Goal: Task Accomplishment & Management: Manage account settings

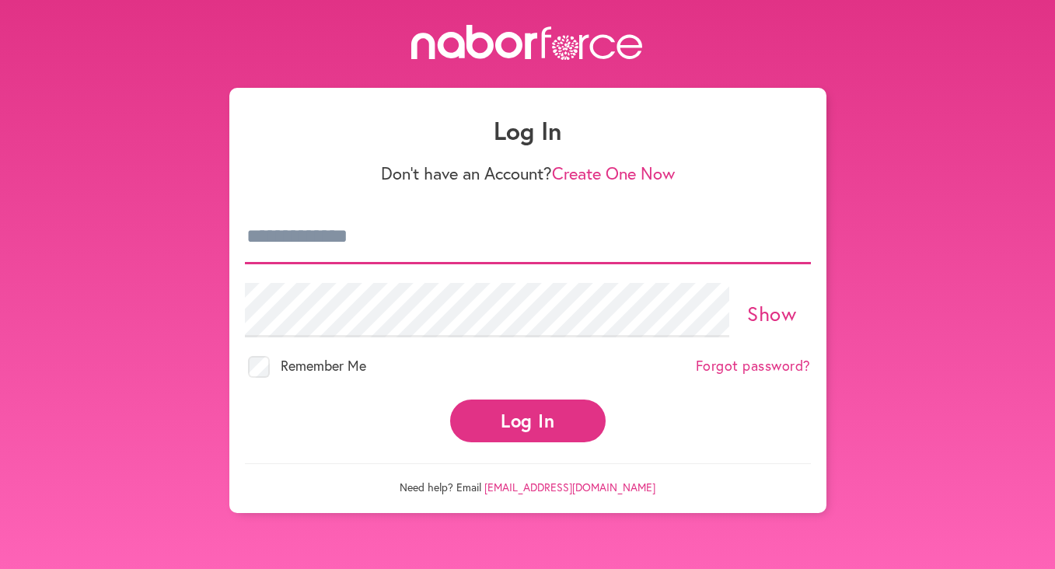
click at [416, 222] on input "email" at bounding box center [528, 237] width 566 height 54
type input "**********"
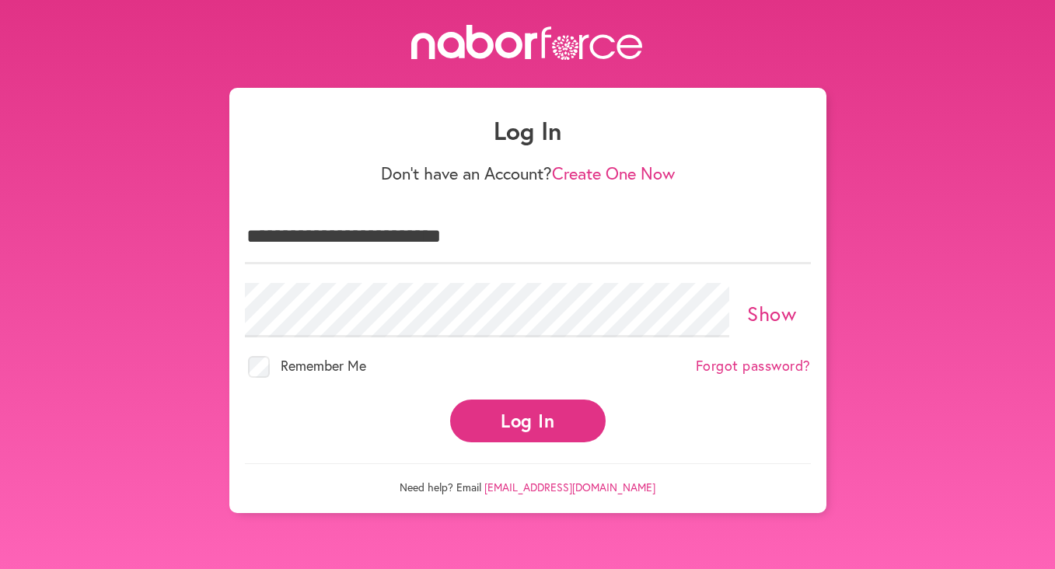
click at [768, 317] on link "Show" at bounding box center [771, 313] width 49 height 26
click at [450, 400] on button "Log In" at bounding box center [528, 421] width 156 height 43
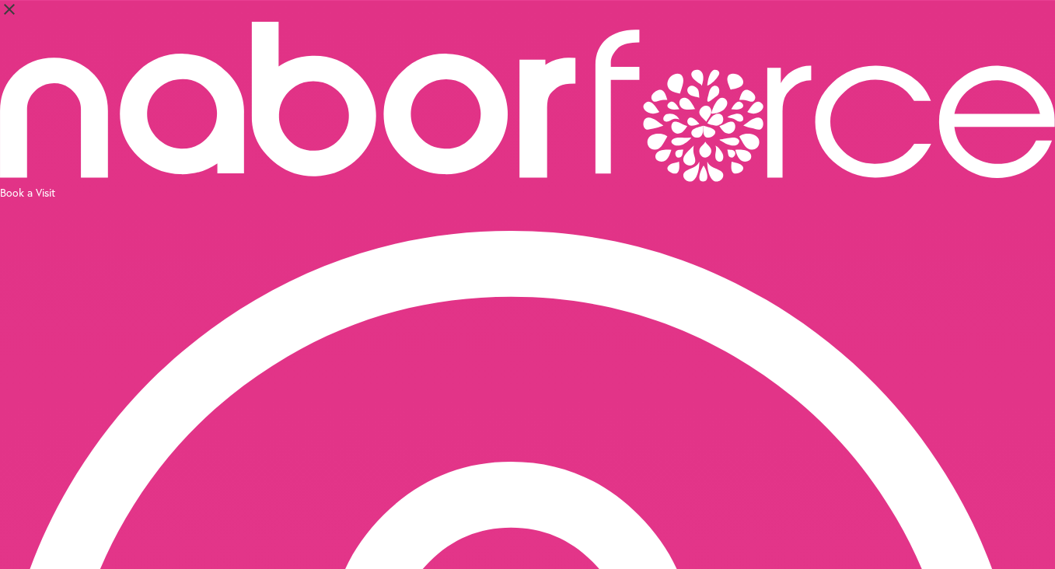
select select "*"
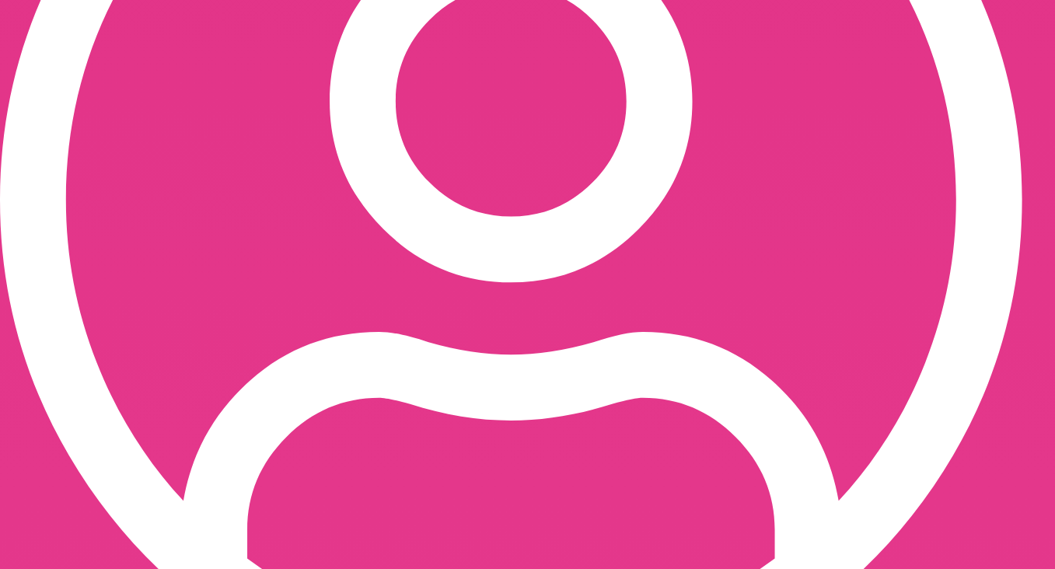
scroll to position [506, 0]
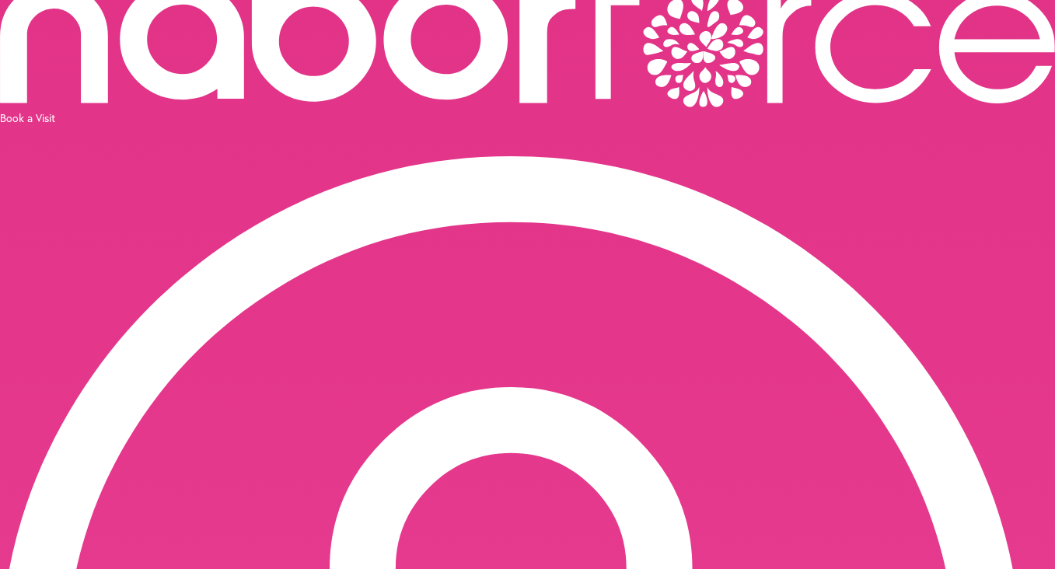
scroll to position [81, 0]
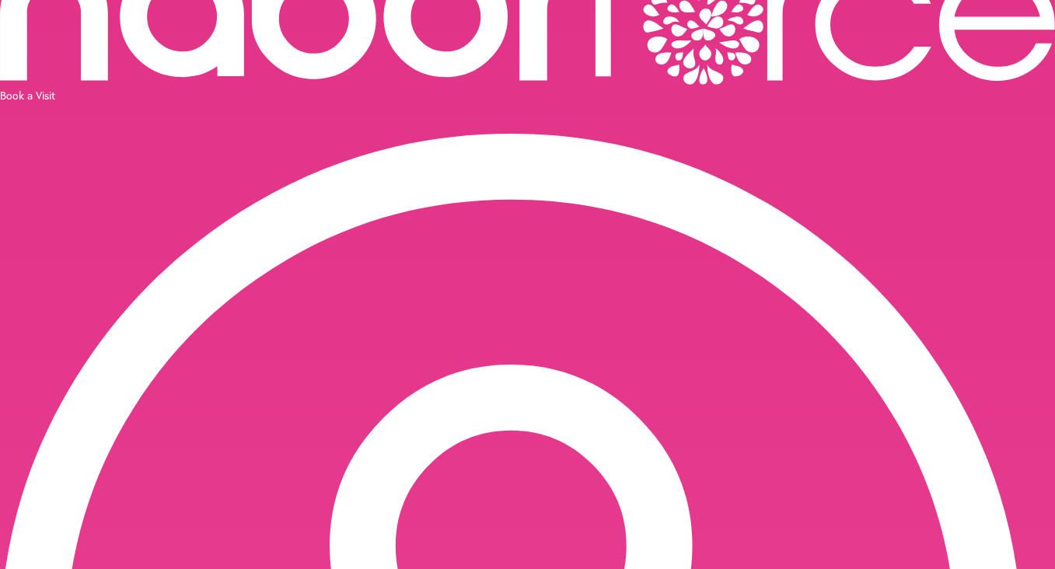
scroll to position [0, 0]
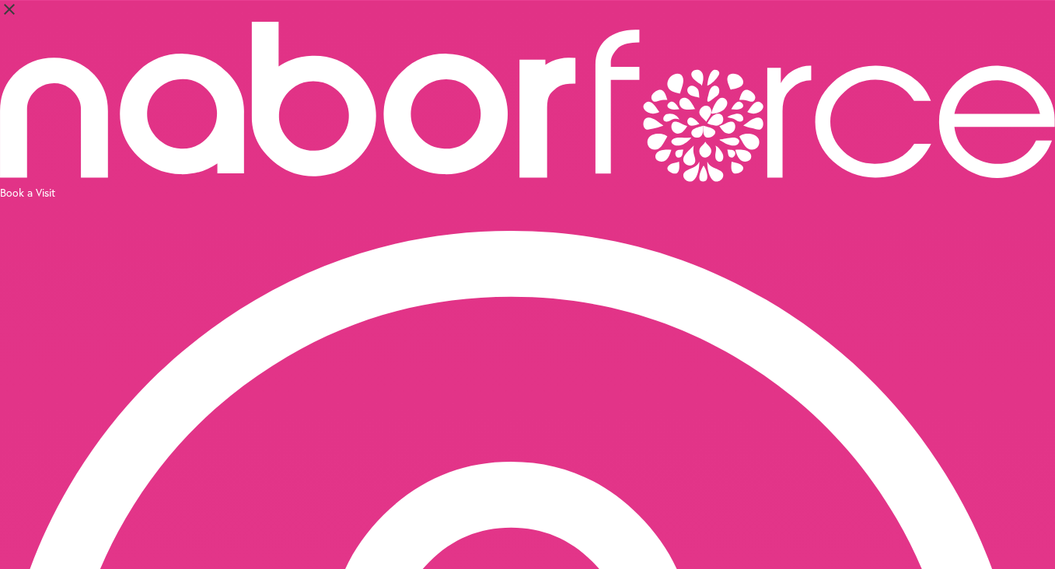
scroll to position [506, 0]
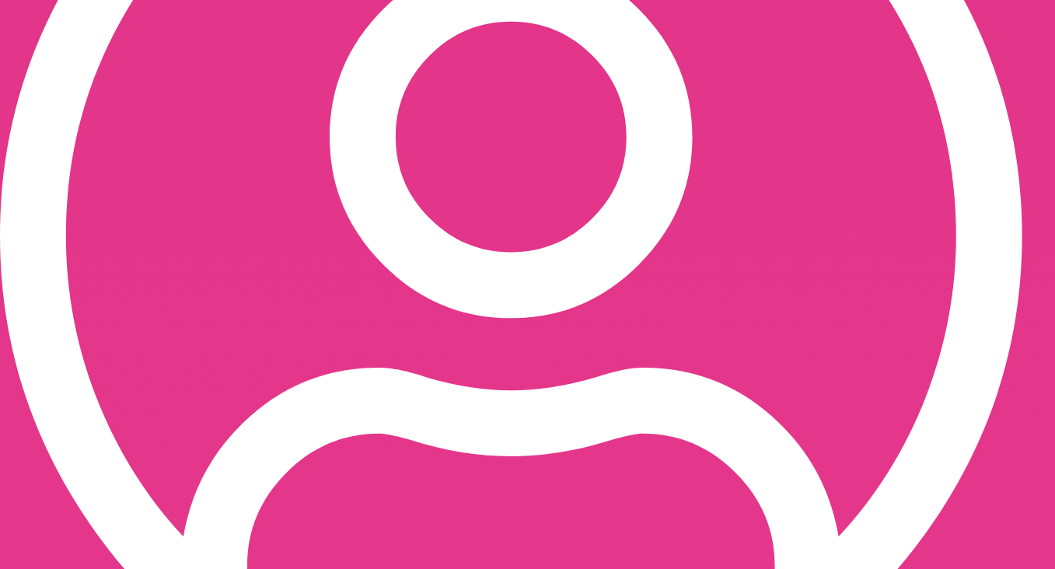
select select "*"
